Goal: Find specific page/section: Find specific page/section

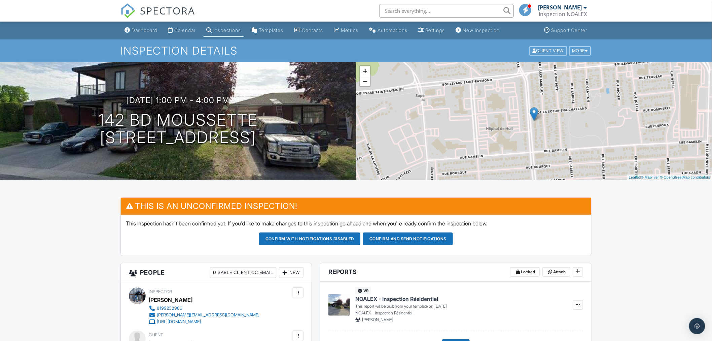
click at [401, 14] on input "text" at bounding box center [446, 10] width 135 height 13
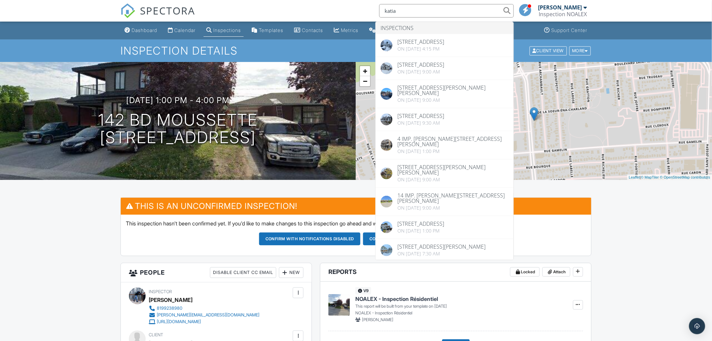
drag, startPoint x: 412, startPoint y: 12, endPoint x: 363, endPoint y: 15, distance: 48.9
click at [364, 14] on div "SPECTORA katia Inspections 36 Rue de l'Abbé Ginguet, Gatineau, QC J8T 3Z5 On 01…" at bounding box center [355, 11] width 471 height 22
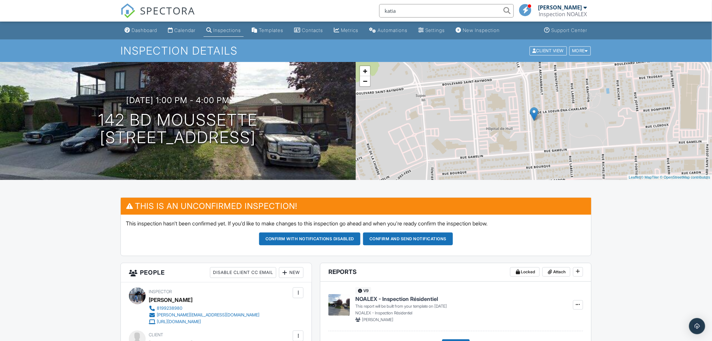
click at [444, 14] on input "katia" at bounding box center [446, 10] width 135 height 13
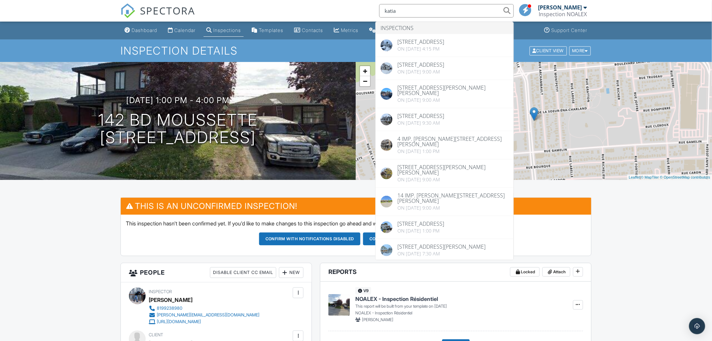
click at [443, 14] on input "katia" at bounding box center [446, 10] width 135 height 13
click at [441, 11] on input "katia" at bounding box center [446, 10] width 135 height 13
click at [441, 12] on input "katia" at bounding box center [446, 10] width 135 height 13
paste input "iavo@gmail.com>"
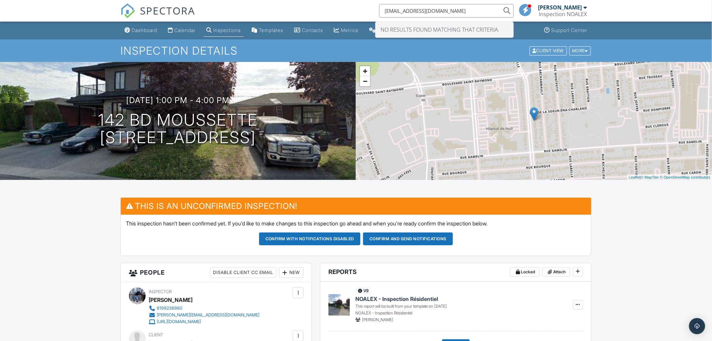
click at [444, 12] on input "[EMAIL_ADDRESS][DOMAIN_NAME]" at bounding box center [446, 10] width 135 height 13
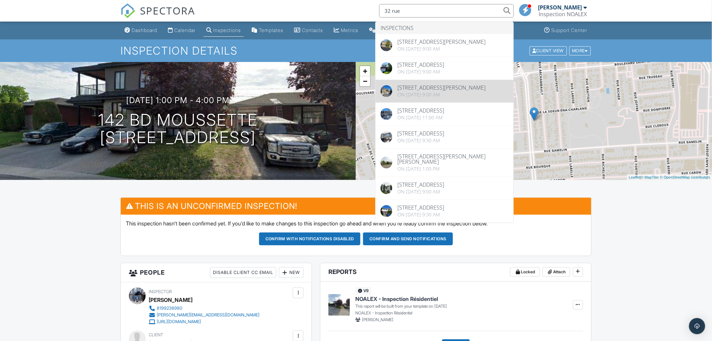
type input "32 rue"
